Goal: Information Seeking & Learning: Learn about a topic

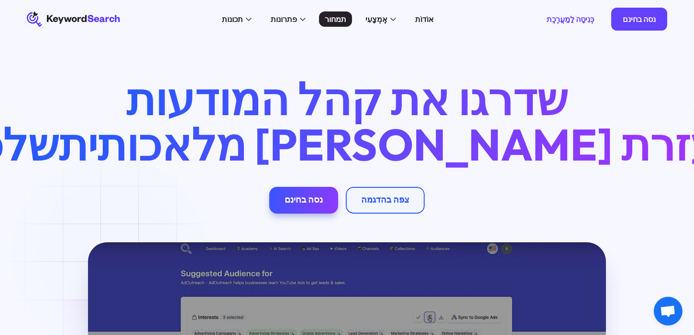
click at [346, 22] on font "תמחור" at bounding box center [336, 19] width 22 height 10
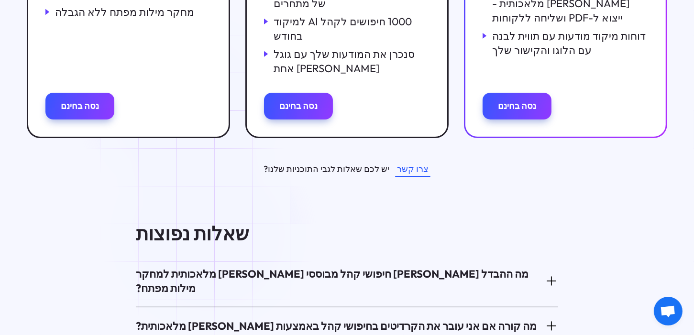
scroll to position [430, 0]
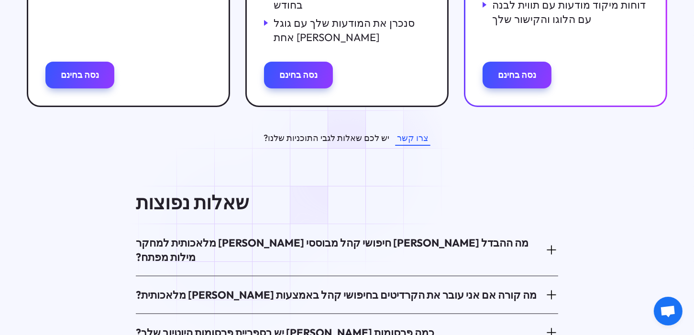
click at [238, 236] on div "מה ההבדל בין חיפושי קהל מבוססי בינה מלאכותית למחקר מילות מפתח?" at bounding box center [347, 250] width 422 height 44
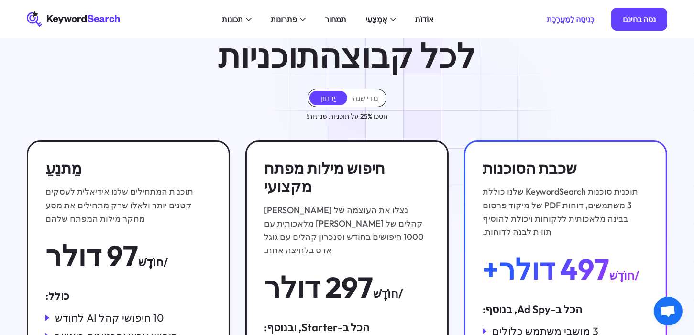
scroll to position [0, 0]
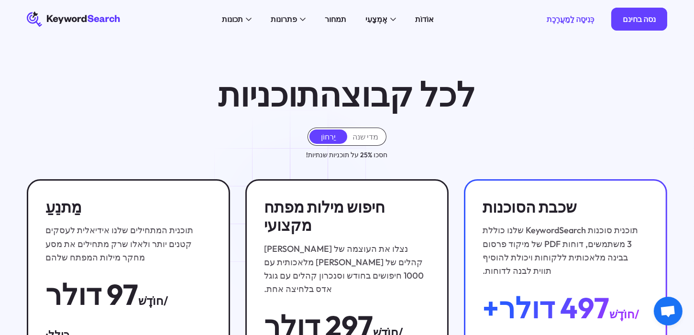
click at [100, 22] on icon "KeywordSearch" at bounding box center [74, 18] width 94 height 15
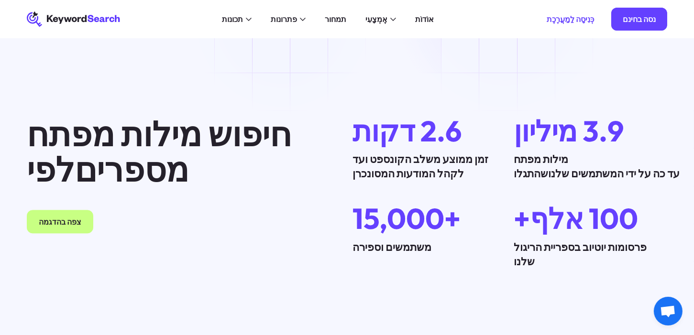
scroll to position [2726, 0]
